Goal: Task Accomplishment & Management: Complete application form

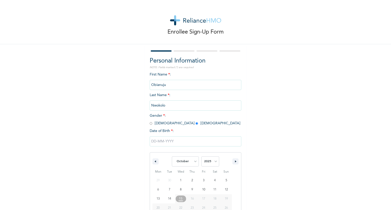
select select "9"
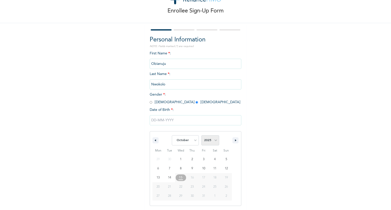
click at [210, 143] on select "2025 2024 2023 2022 2021 2020 2019 2018 2017 2016 2015 2014 2013 2012 2011 2010…" at bounding box center [210, 141] width 18 height 10
select select "1996"
click at [201, 136] on select "2025 2024 2023 2022 2021 2020 2019 2018 2017 2016 2015 2014 2013 2012 2011 2010…" at bounding box center [210, 141] width 18 height 10
click at [191, 144] on select "January February March April May June July August September October November De…" at bounding box center [185, 141] width 27 height 10
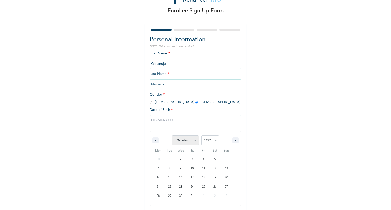
select select "11"
click at [172, 136] on select "January February March April May June July August September October November De…" at bounding box center [185, 141] width 27 height 10
type input "[DATE]"
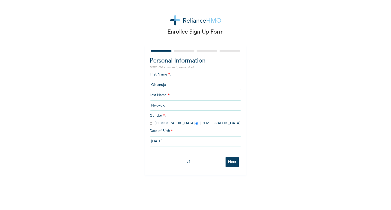
click at [233, 166] on input "Next" at bounding box center [232, 162] width 13 height 10
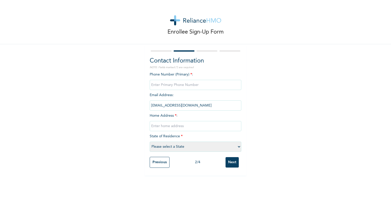
click at [174, 87] on input "phone" at bounding box center [196, 85] width 92 height 10
type input "08148286812"
click at [170, 128] on input "text" at bounding box center [196, 126] width 92 height 10
type input "11 [PERSON_NAME] street"
click at [163, 149] on select "Please select a State [PERSON_NAME] (FCT) [PERSON_NAME] Ibom [GEOGRAPHIC_DATA] …" at bounding box center [196, 147] width 92 height 10
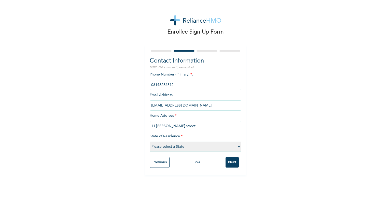
select select "25"
click at [150, 142] on select "Please select a State [PERSON_NAME] (FCT) [PERSON_NAME] Ibom [GEOGRAPHIC_DATA] …" at bounding box center [196, 147] width 92 height 10
click at [230, 163] on input "Next" at bounding box center [232, 162] width 13 height 10
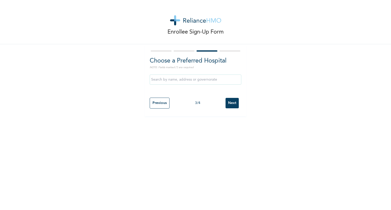
click at [197, 81] on input "text" at bounding box center [196, 80] width 92 height 10
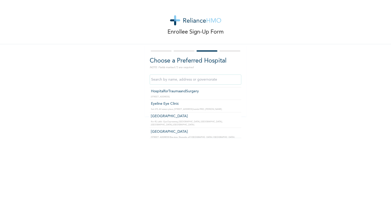
scroll to position [5390, 0]
type input "l"
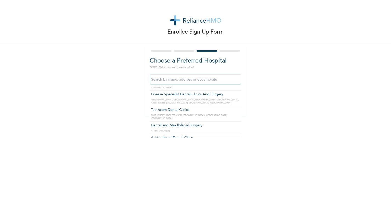
type input "First Consultant dental clinic - Isolo"
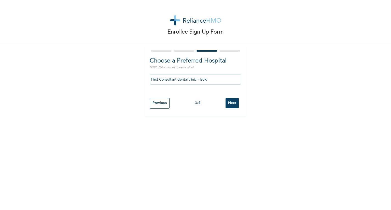
click at [226, 103] on input "Next" at bounding box center [232, 103] width 13 height 10
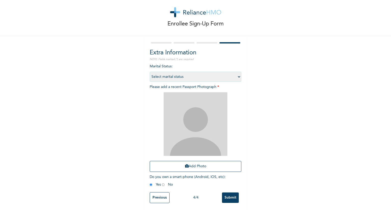
scroll to position [12, 0]
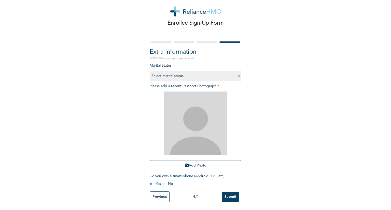
click at [226, 194] on input "Submit" at bounding box center [230, 197] width 17 height 10
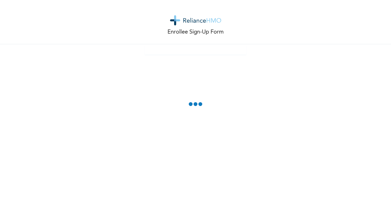
scroll to position [0, 0]
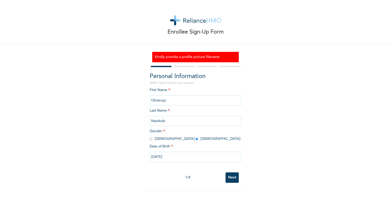
click at [230, 178] on input "Next" at bounding box center [232, 178] width 13 height 10
select select "25"
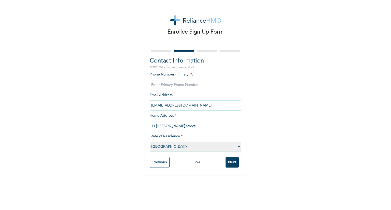
click at [230, 178] on div "Enrollee Sign-Up Form Contact Information NOTE: Fields marked (*) are required …" at bounding box center [195, 105] width 391 height 210
click at [229, 165] on input "Next" at bounding box center [232, 162] width 13 height 10
click at [177, 87] on input "phone" at bounding box center [196, 85] width 92 height 10
type input "08148286812"
click at [227, 163] on input "Next" at bounding box center [232, 162] width 13 height 10
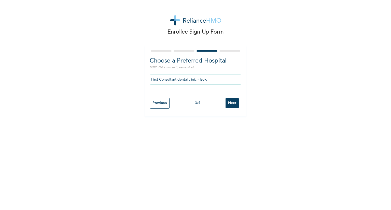
click at [228, 104] on input "Next" at bounding box center [232, 103] width 13 height 10
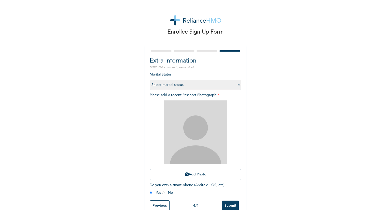
click at [197, 131] on img at bounding box center [196, 133] width 64 height 64
click at [197, 178] on button "Add Photo" at bounding box center [196, 174] width 92 height 11
click at [189, 131] on img at bounding box center [196, 133] width 64 height 64
click at [197, 174] on button "Add Photo" at bounding box center [196, 174] width 92 height 11
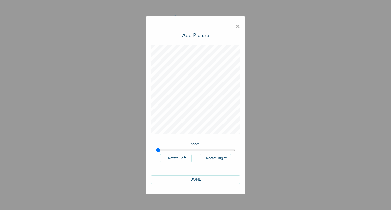
click at [190, 178] on button "DONE" at bounding box center [195, 180] width 89 height 8
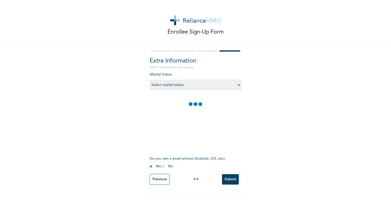
click at [236, 86] on select "Select marital status [DEMOGRAPHIC_DATA] Married [DEMOGRAPHIC_DATA] Widow/[DEMO…" at bounding box center [196, 85] width 92 height 10
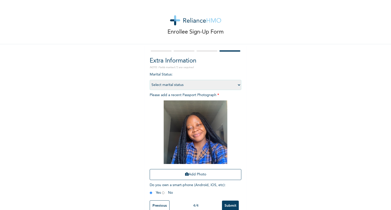
select select "1"
click at [150, 80] on select "Select marital status [DEMOGRAPHIC_DATA] Married [DEMOGRAPHIC_DATA] Widow/[DEMO…" at bounding box center [196, 85] width 92 height 10
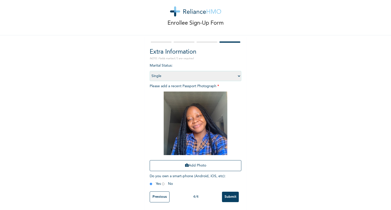
scroll to position [12, 0]
click at [226, 195] on input "Submit" at bounding box center [230, 197] width 17 height 10
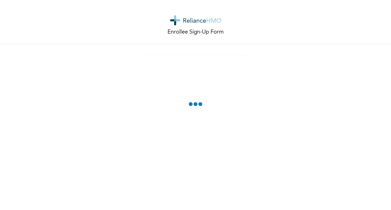
scroll to position [0, 0]
